Goal: Check status: Check status

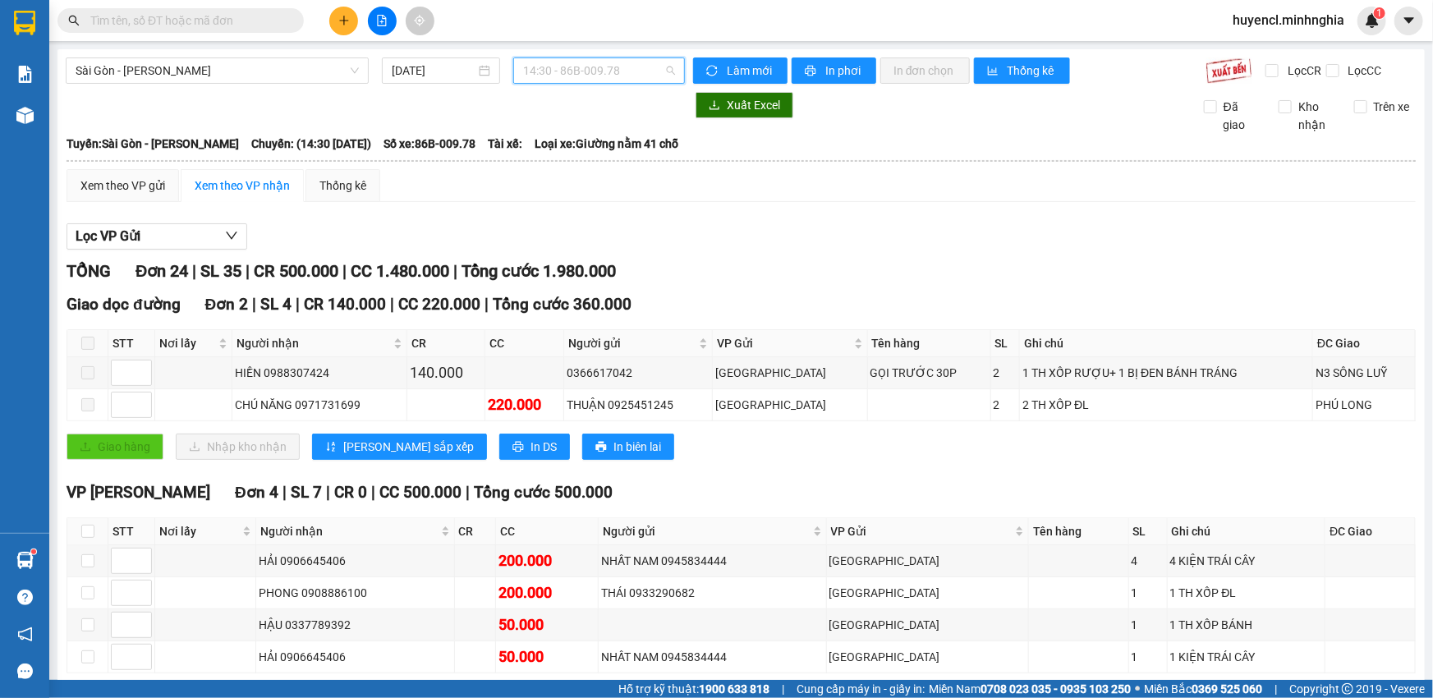
click at [603, 71] on span "14:30 - 86B-009.78" at bounding box center [599, 70] width 152 height 25
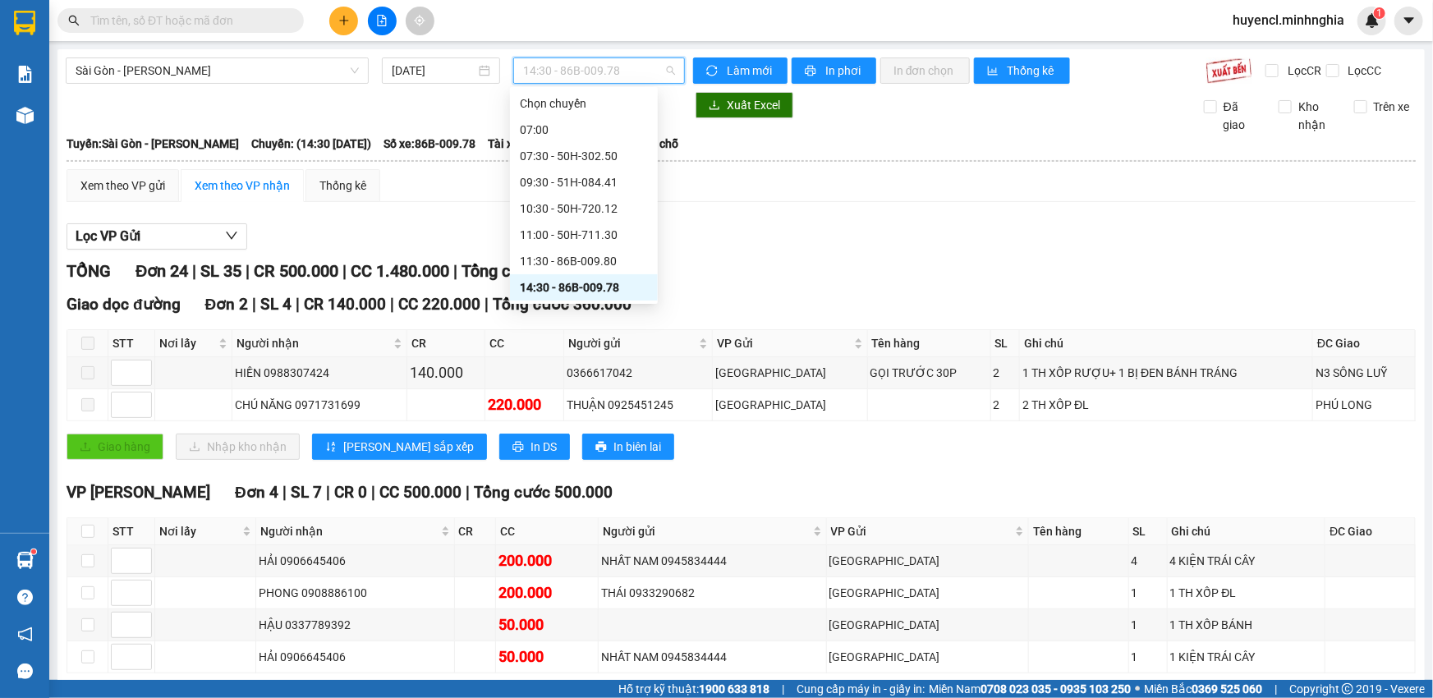
click at [614, 288] on div "14:30 - 86B-009.78" at bounding box center [584, 287] width 128 height 18
click at [570, 62] on span "14:30 - 86B-009.78" at bounding box center [599, 70] width 152 height 25
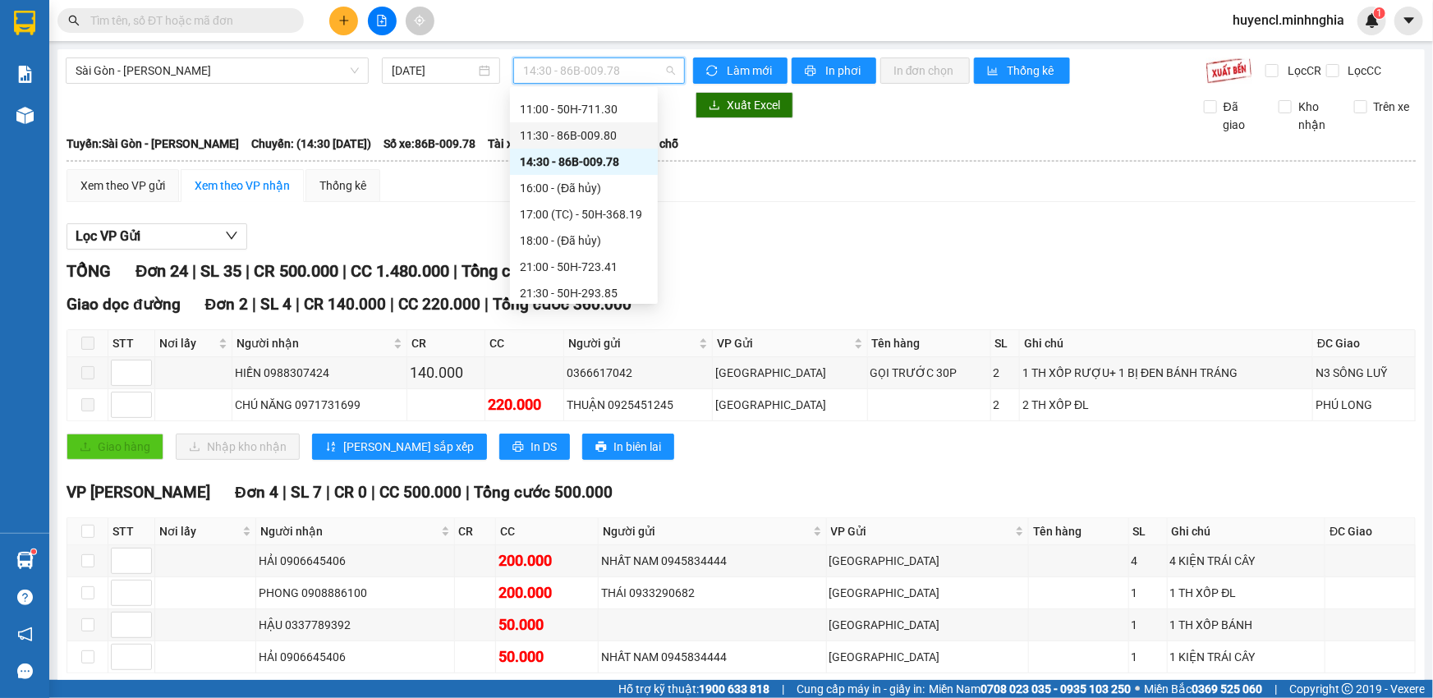
scroll to position [149, 0]
click at [614, 186] on div "17:00 (TC) - 50H-368.19" at bounding box center [584, 191] width 128 height 18
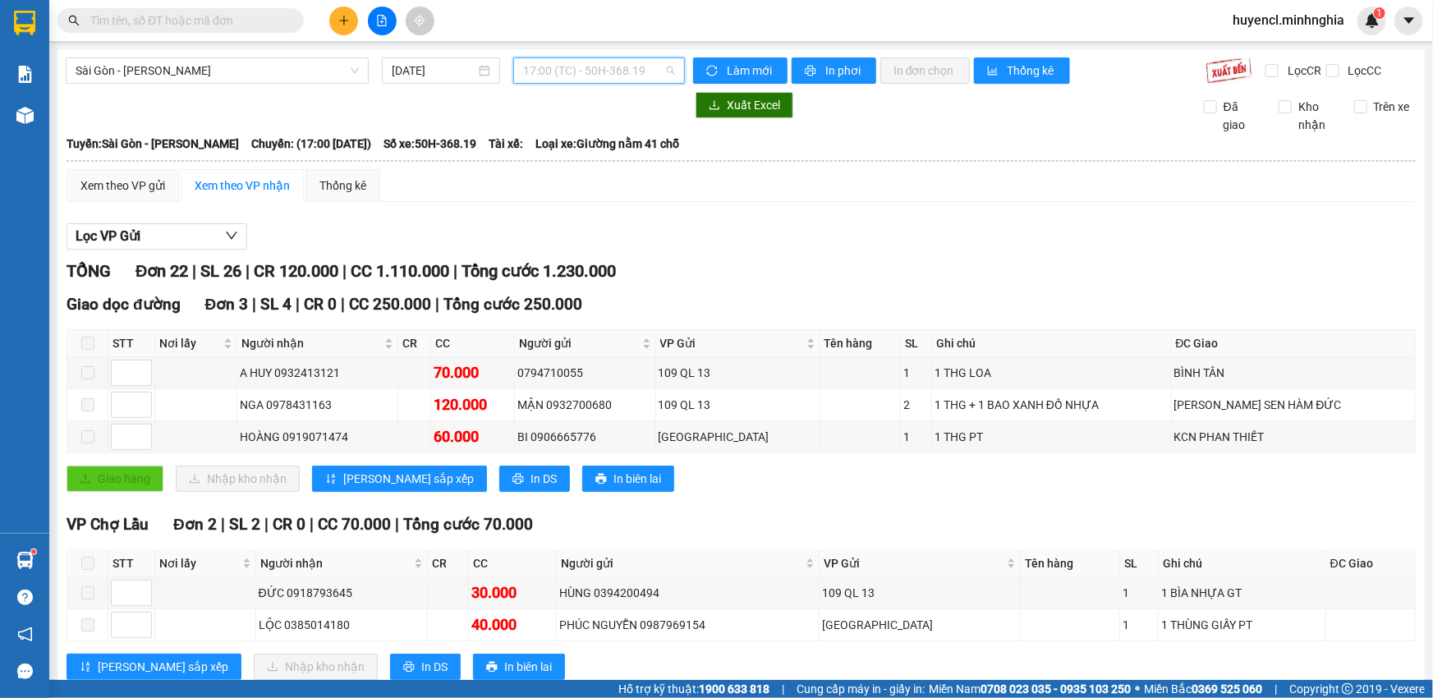
click at [628, 66] on span "17:00 (TC) - 50H-368.19" at bounding box center [599, 70] width 152 height 25
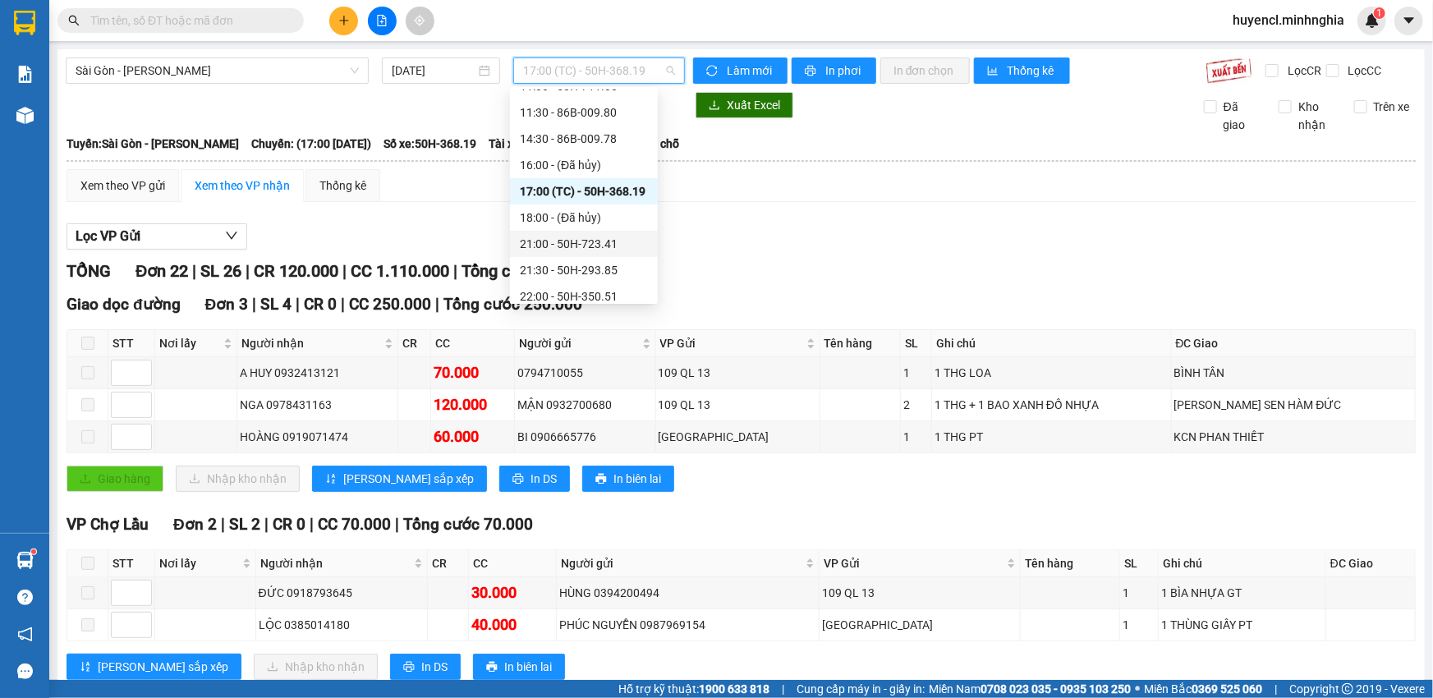
click at [588, 236] on div "21:00 - 50H-723.41" at bounding box center [584, 244] width 128 height 18
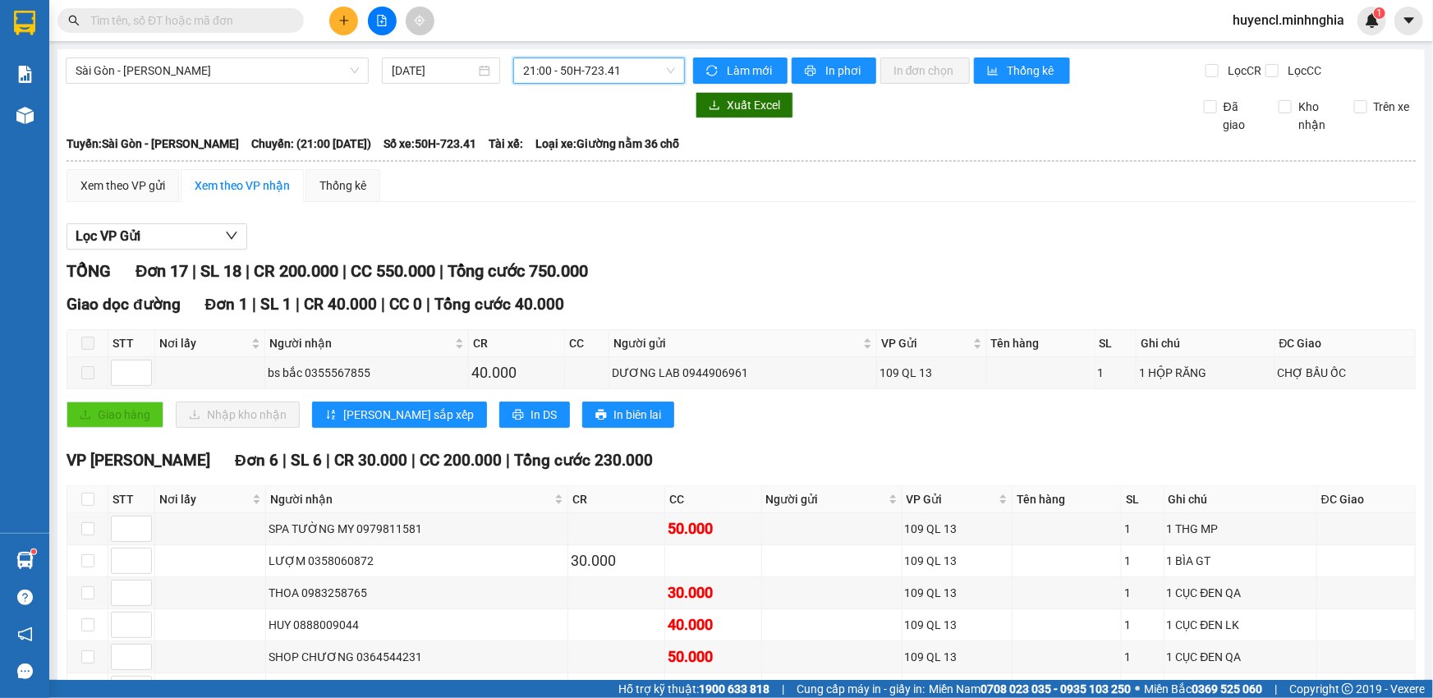
click at [608, 74] on span "21:00 - 50H-723.41" at bounding box center [599, 70] width 152 height 25
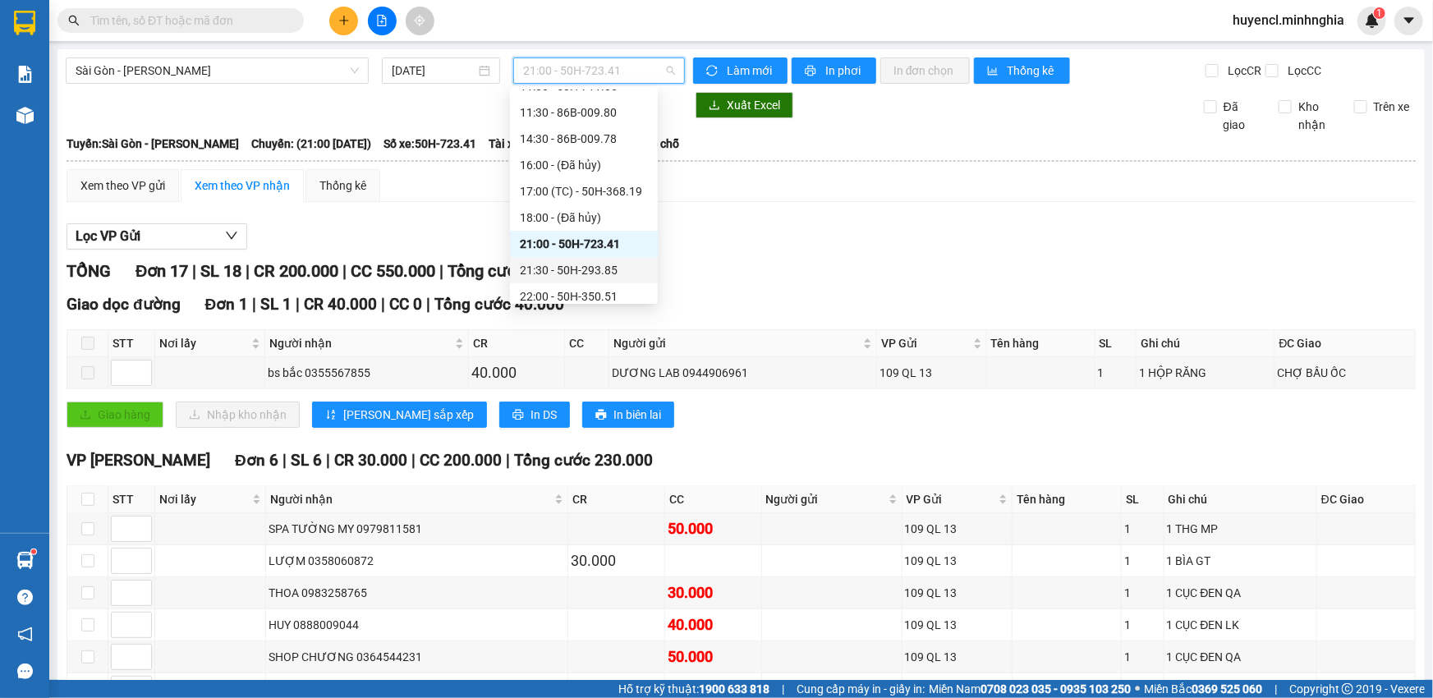
click at [616, 275] on div "21:30 - 50H-293.85" at bounding box center [584, 270] width 128 height 18
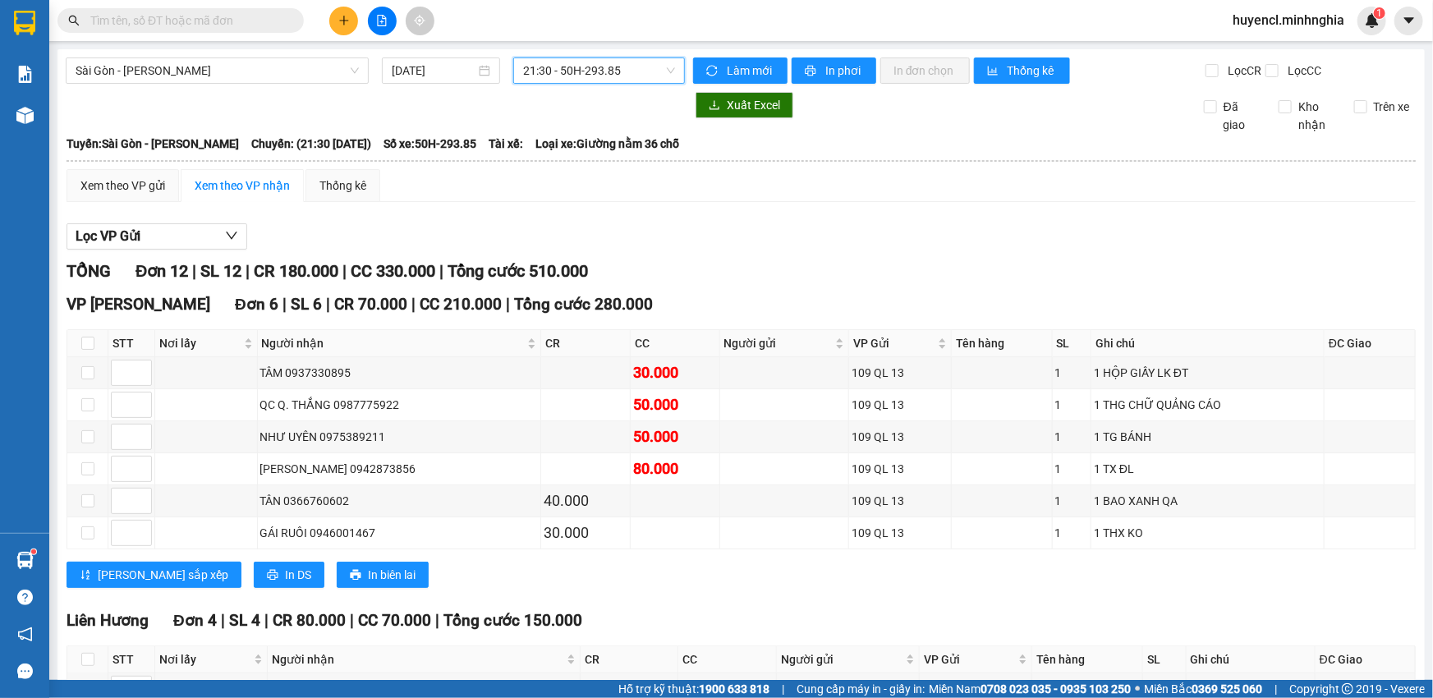
click at [648, 74] on span "21:30 - 50H-293.85" at bounding box center [599, 70] width 152 height 25
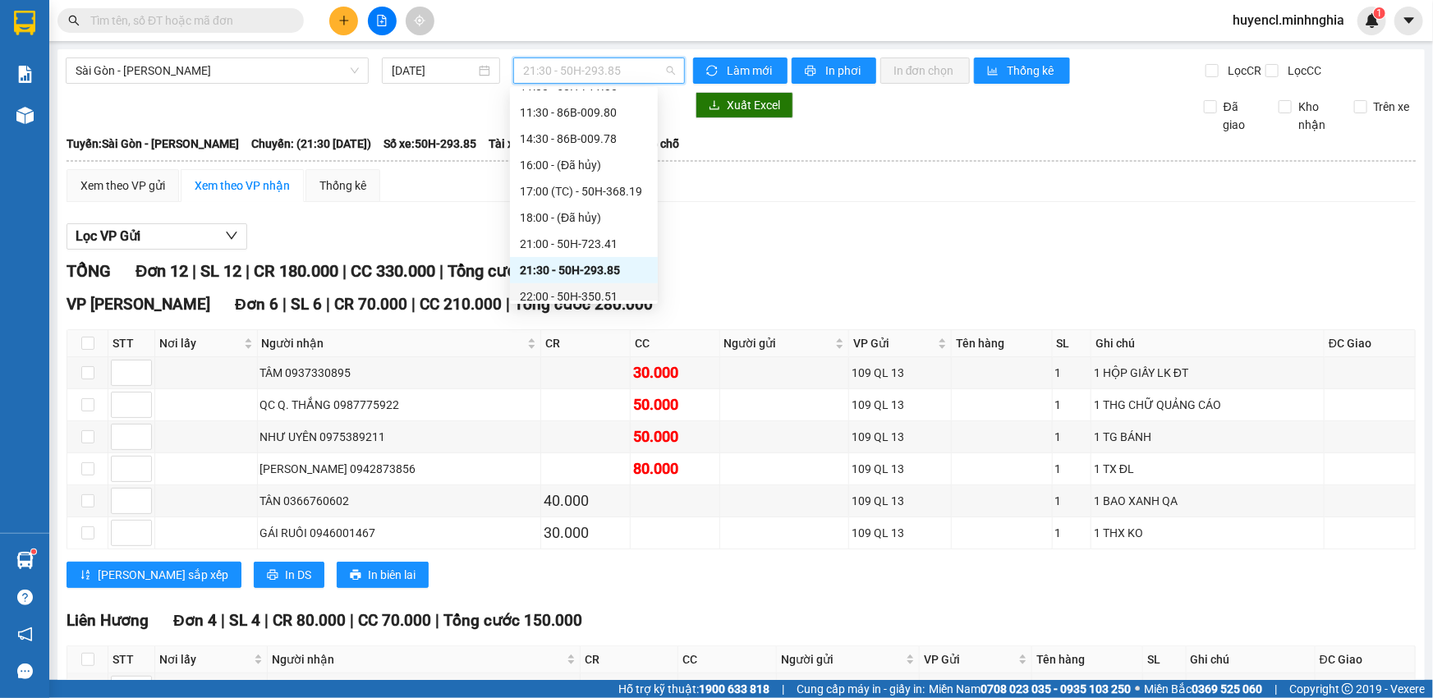
click at [616, 299] on div "22:00 - 50H-350.51" at bounding box center [584, 296] width 128 height 18
